Goal: Task Accomplishment & Management: Complete application form

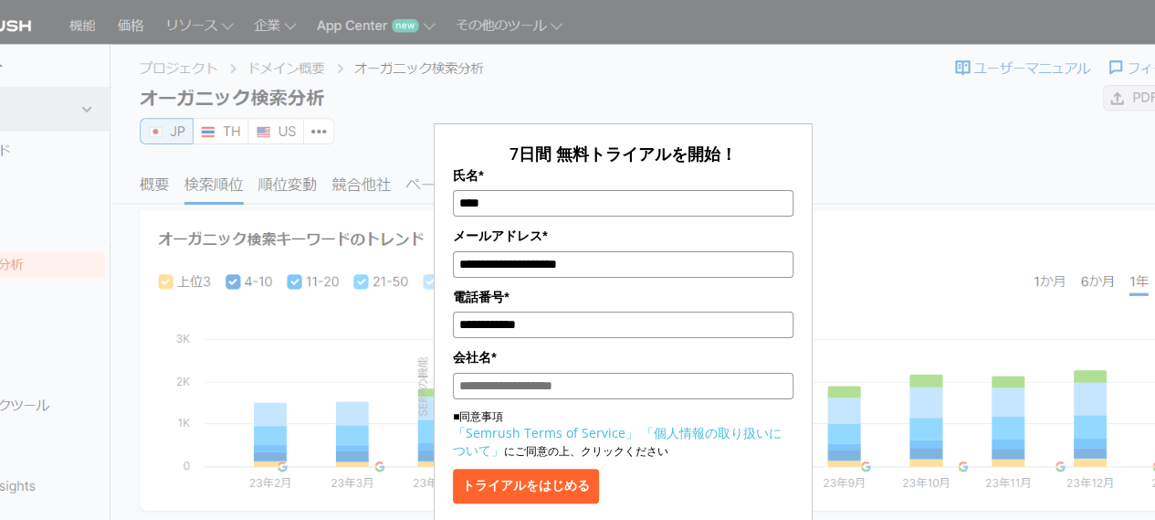
click at [539, 377] on input "会社名*" at bounding box center [623, 386] width 341 height 26
paste input "******"
type input "******"
click at [548, 484] on button "トライアルをはじめる" at bounding box center [526, 486] width 146 height 35
